Goal: Task Accomplishment & Management: Manage account settings

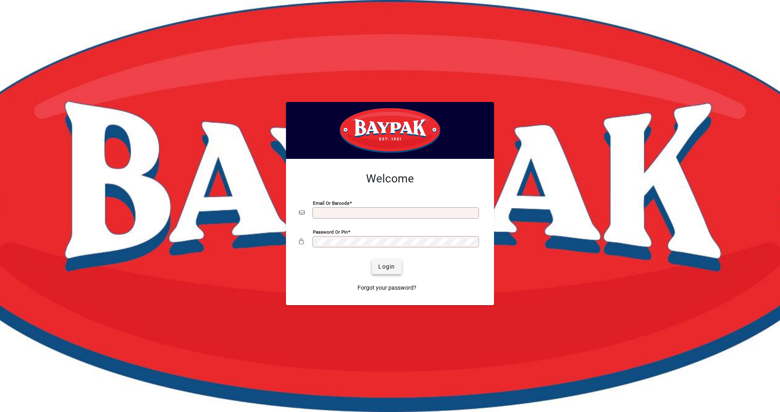
type input "**********"
click at [385, 266] on span "Login" at bounding box center [386, 266] width 17 height 9
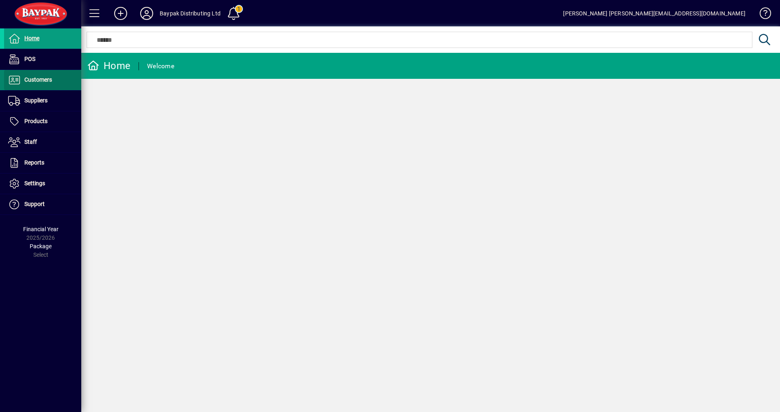
click at [33, 82] on span "Customers" at bounding box center [38, 79] width 28 height 6
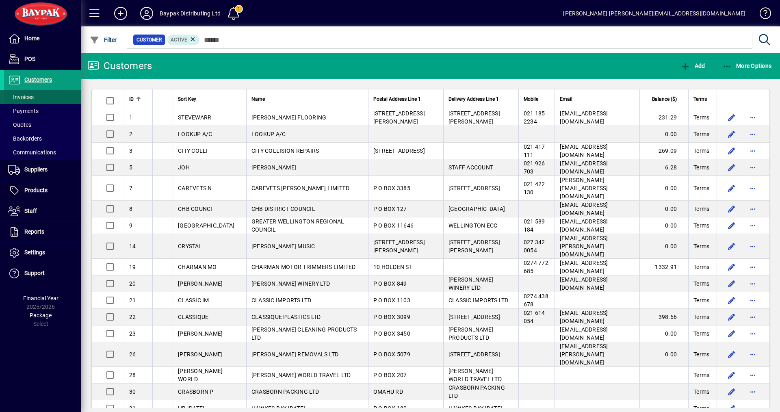
click at [28, 96] on span "Invoices" at bounding box center [21, 97] width 26 height 6
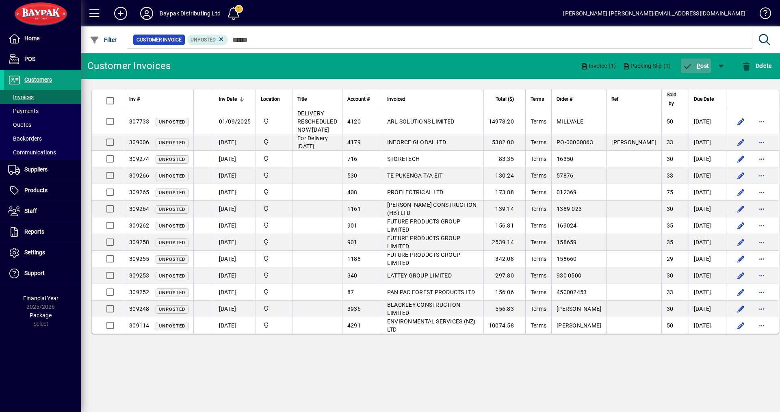
click at [696, 63] on span "P" at bounding box center [698, 66] width 4 height 6
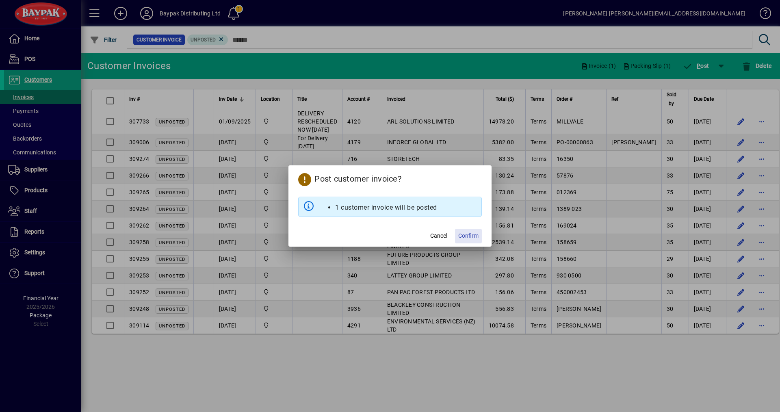
click at [464, 236] on span "Confirm" at bounding box center [468, 235] width 20 height 9
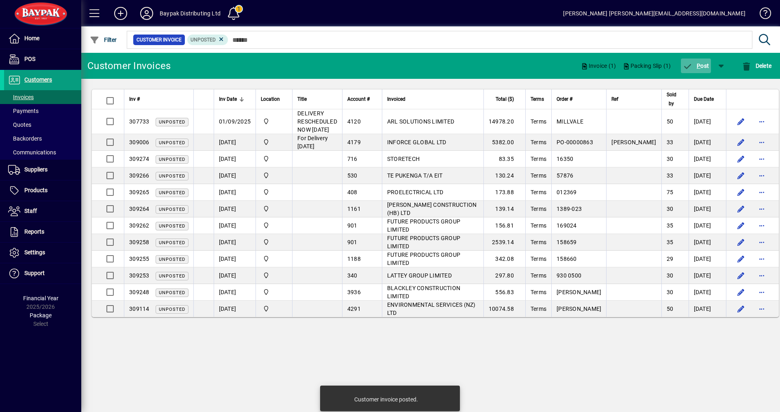
click at [698, 66] on span "P" at bounding box center [698, 66] width 4 height 6
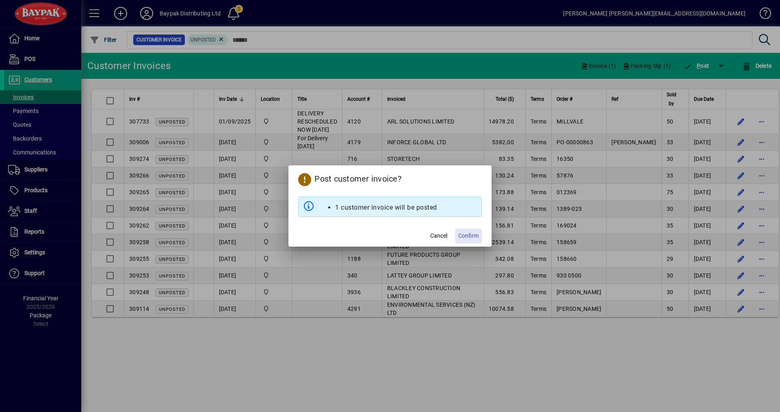
click at [469, 235] on span "Confirm" at bounding box center [468, 235] width 20 height 9
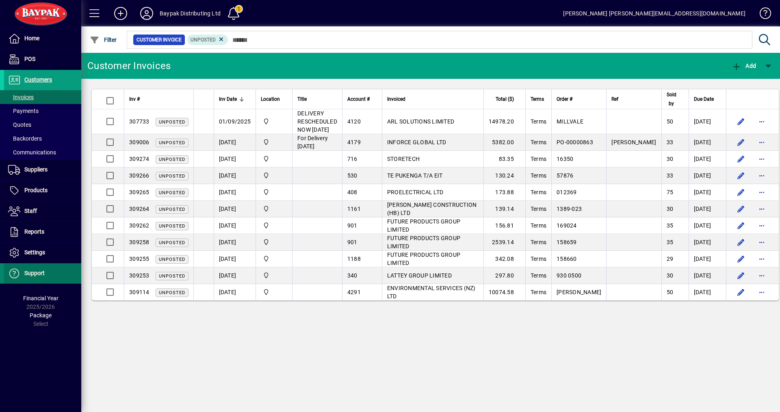
click at [31, 278] on span at bounding box center [42, 273] width 77 height 19
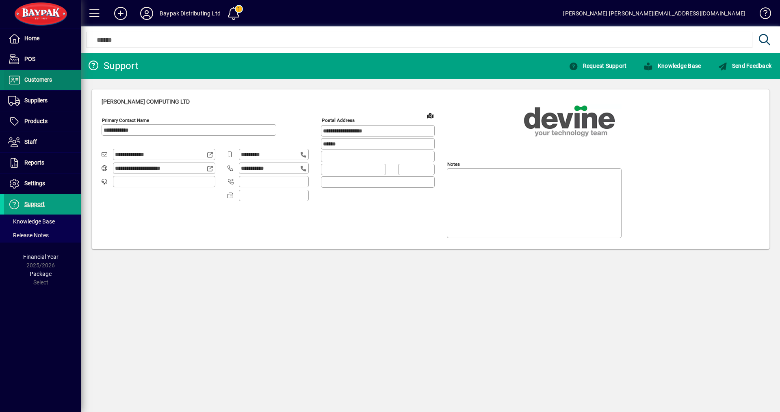
click at [56, 80] on span at bounding box center [42, 79] width 77 height 19
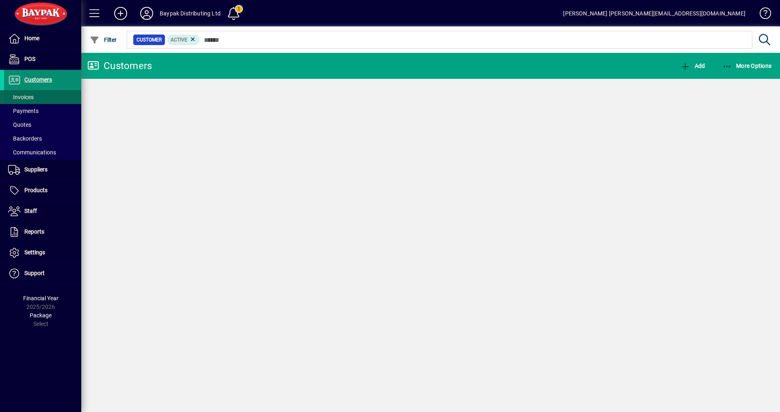
click at [26, 99] on span "Invoices" at bounding box center [21, 97] width 26 height 6
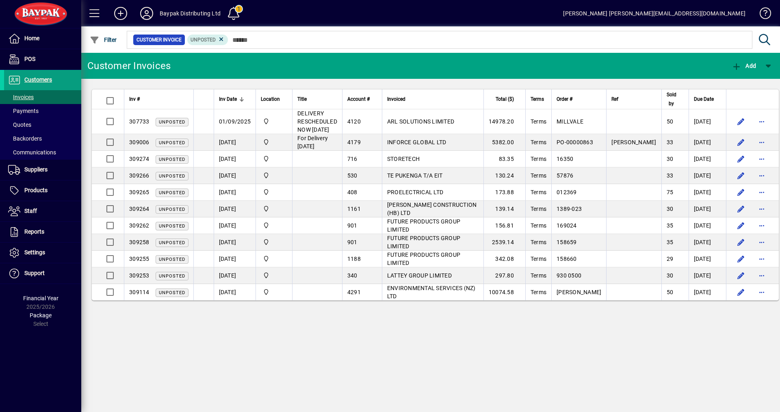
click at [100, 310] on app-page-flat "Inv # Inv Date Location Title Account # Invoiced Total ($) Terms Order # Ref So…" at bounding box center [430, 195] width 698 height 232
click at [479, 343] on div "Customer Invoices Add Inv # Inv Date Location Title Account # Invoiced Total ($…" at bounding box center [430, 232] width 698 height 359
